Goal: Information Seeking & Learning: Learn about a topic

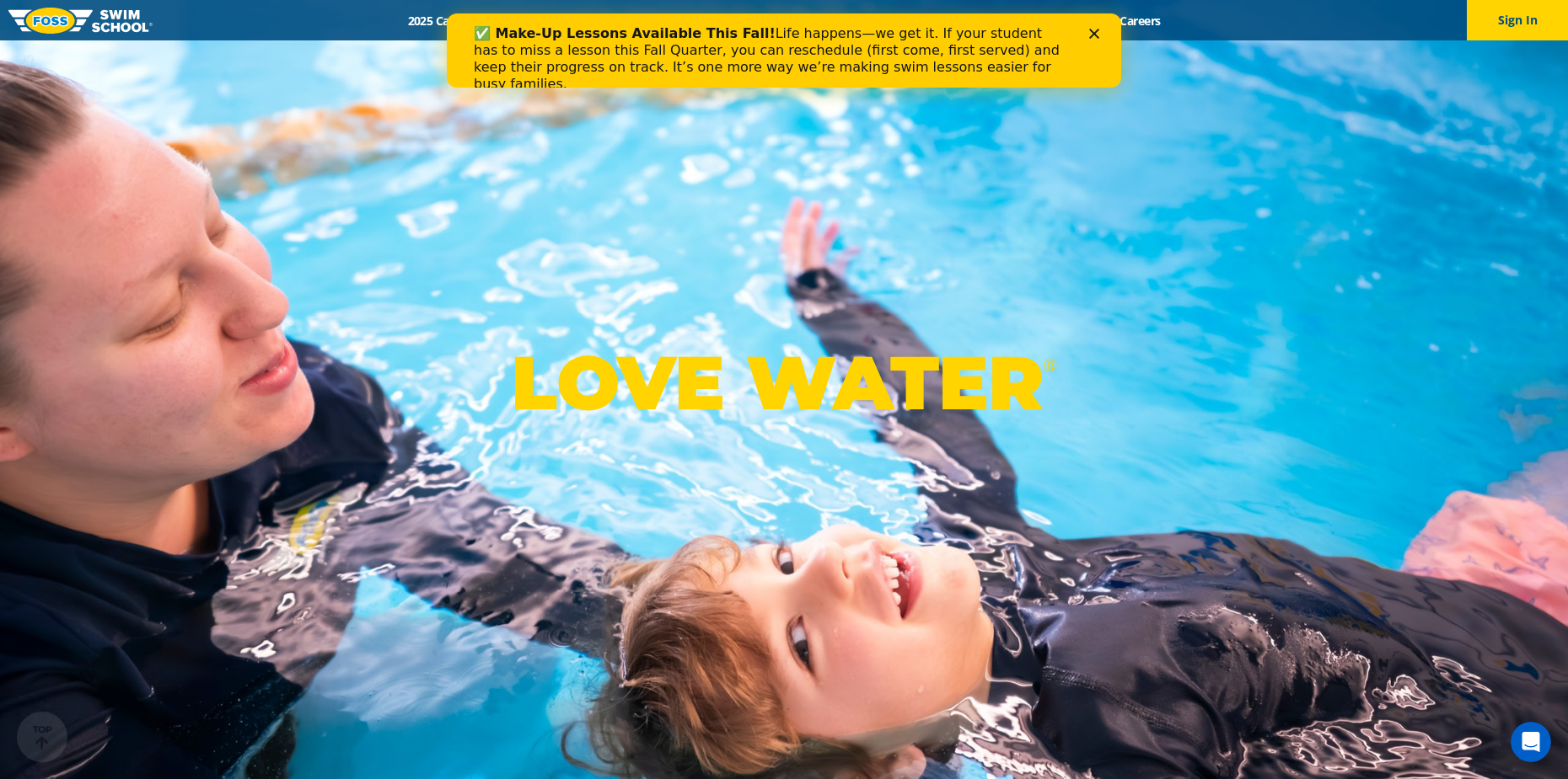
drag, startPoint x: 900, startPoint y: 260, endPoint x: 465, endPoint y: 24, distance: 494.9
click at [1090, 33] on icon "Close" at bounding box center [1094, 33] width 10 height 10
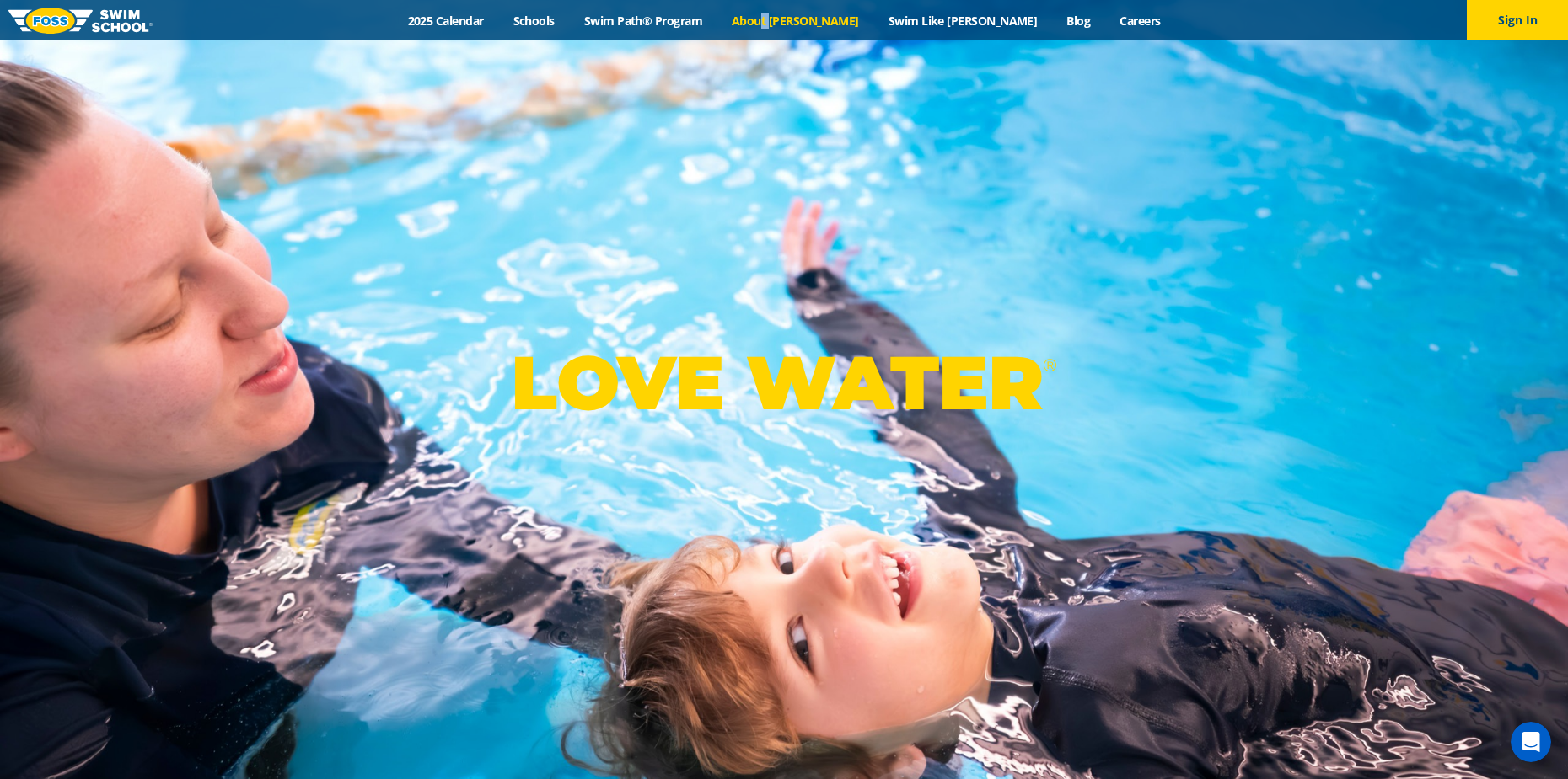
click at [828, 17] on link "About [PERSON_NAME]" at bounding box center [795, 20] width 157 height 16
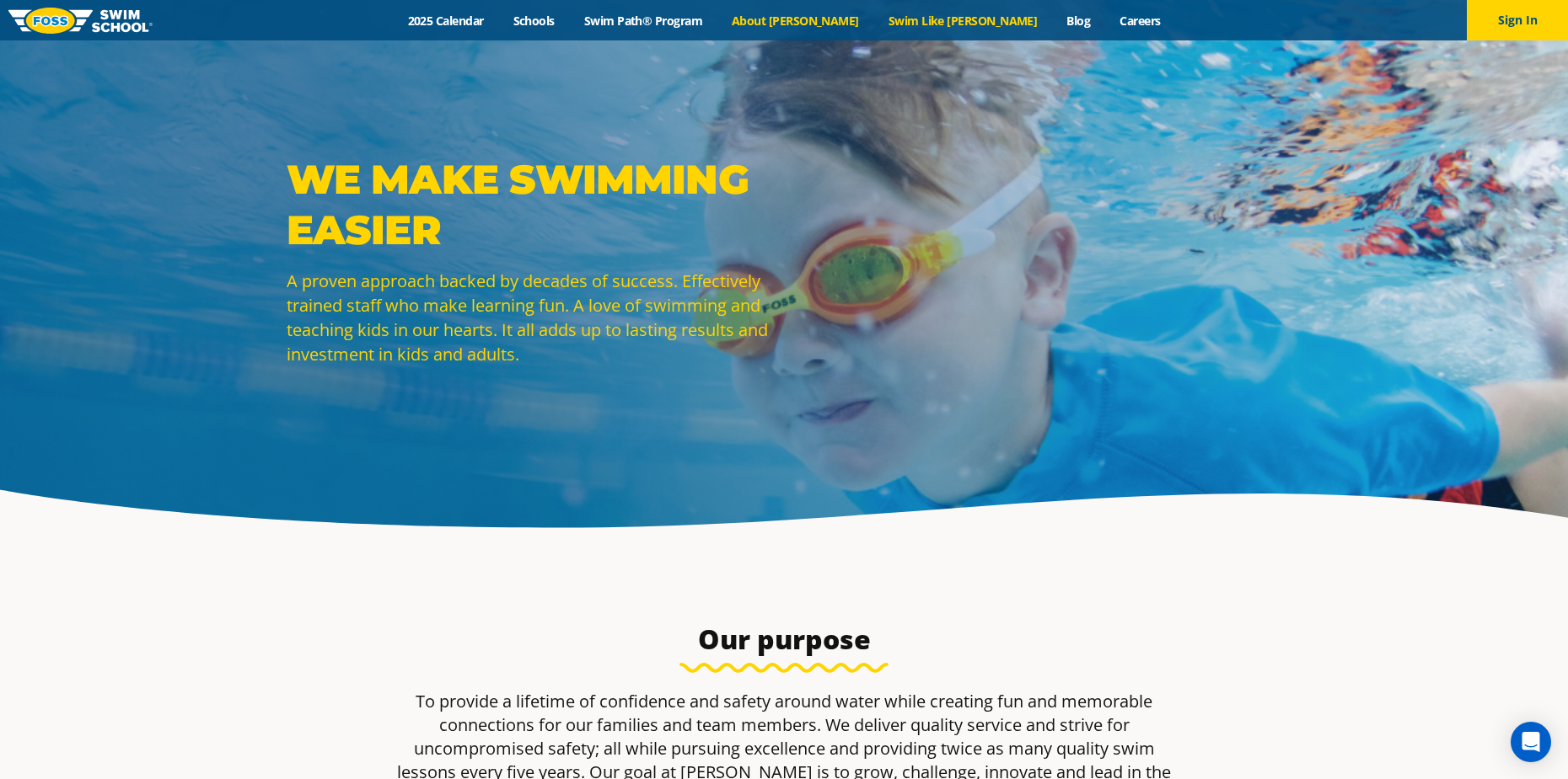
click at [885, 18] on link "Swim Like [PERSON_NAME]" at bounding box center [963, 20] width 179 height 16
click at [498, 13] on link "2025 Calendar" at bounding box center [445, 20] width 106 height 16
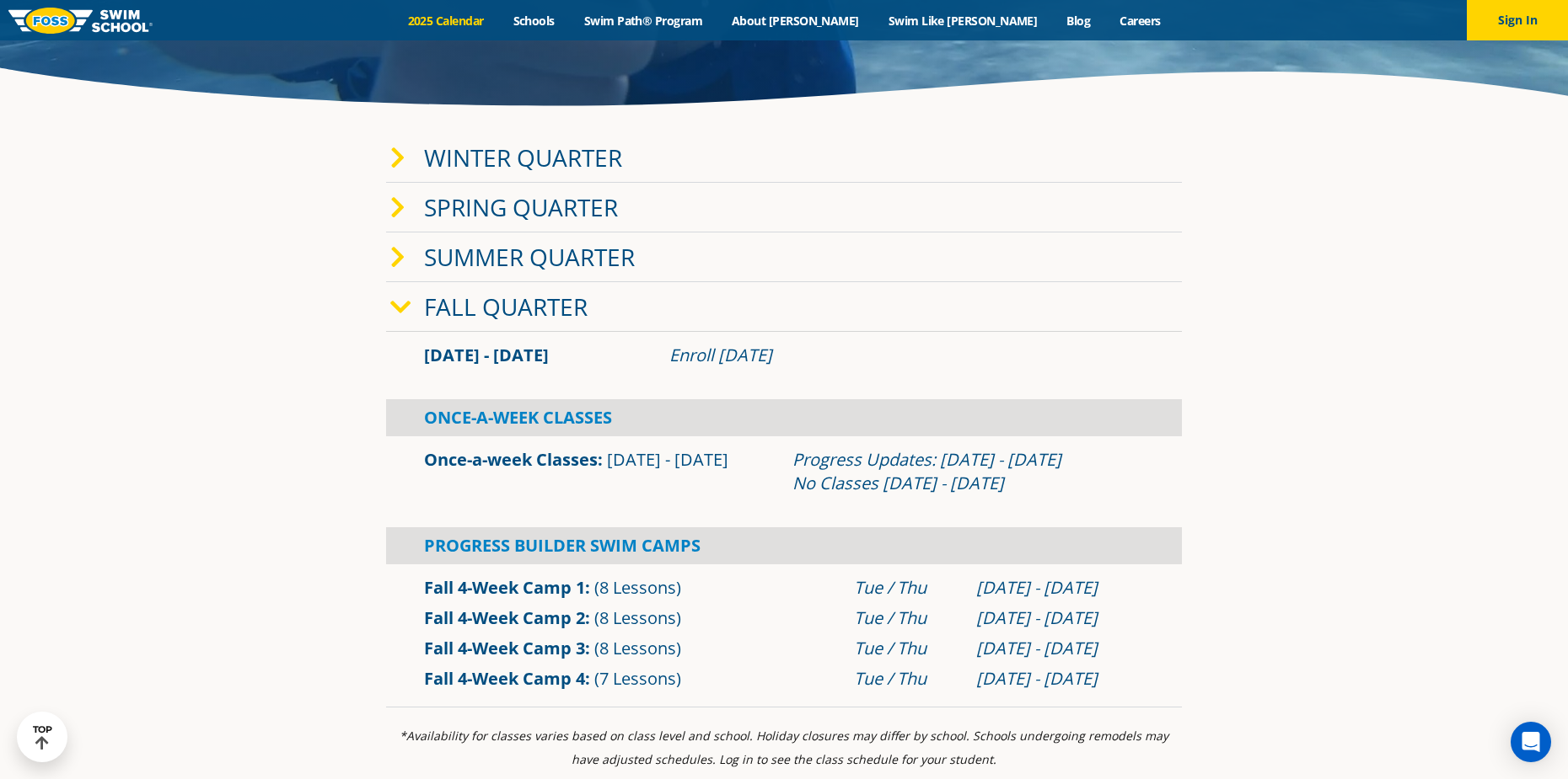
scroll to position [421, 0]
click at [425, 150] on link "Winter Quarter" at bounding box center [523, 159] width 198 height 32
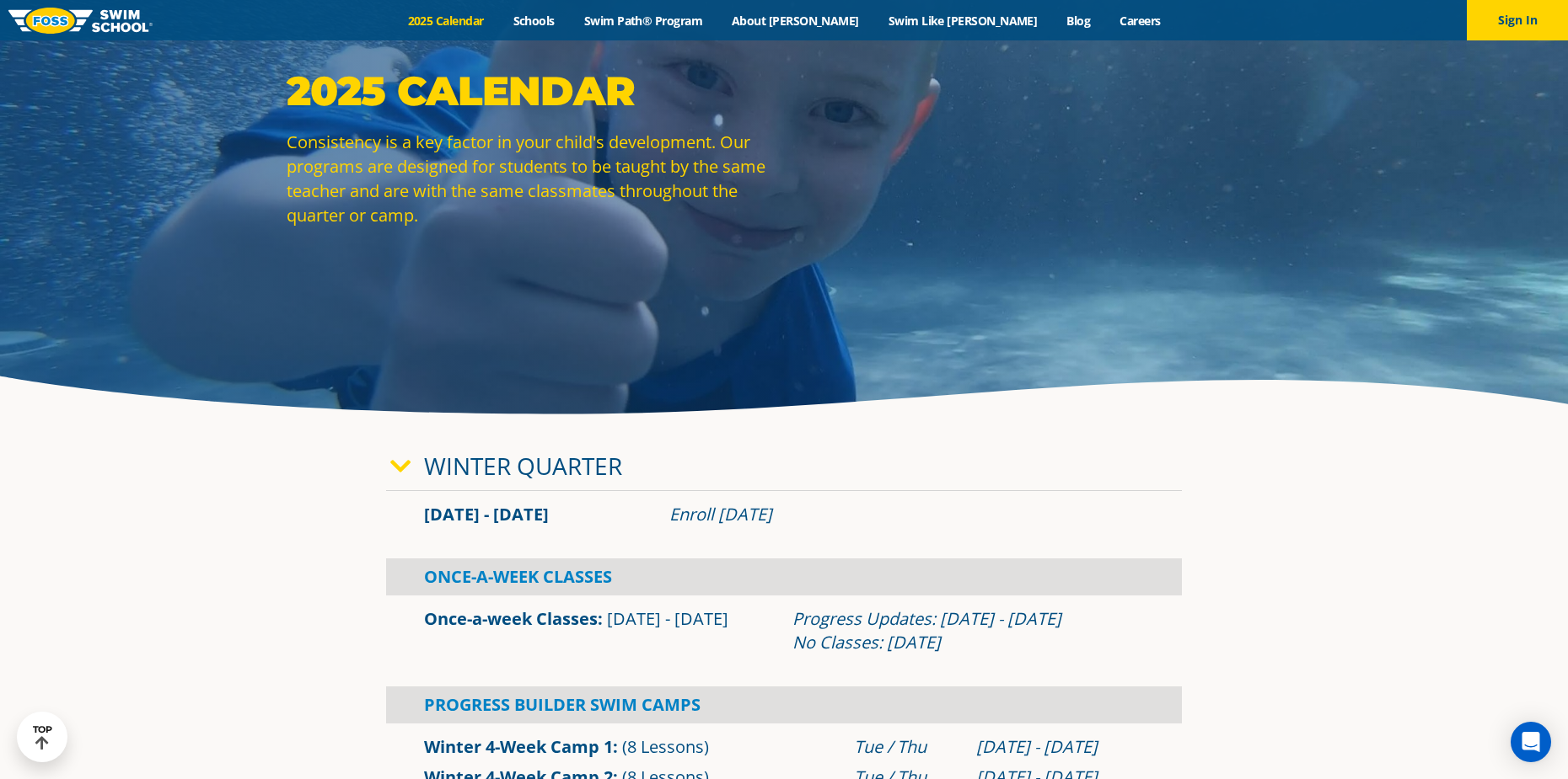
scroll to position [0, 0]
